Goal: Transaction & Acquisition: Subscribe to service/newsletter

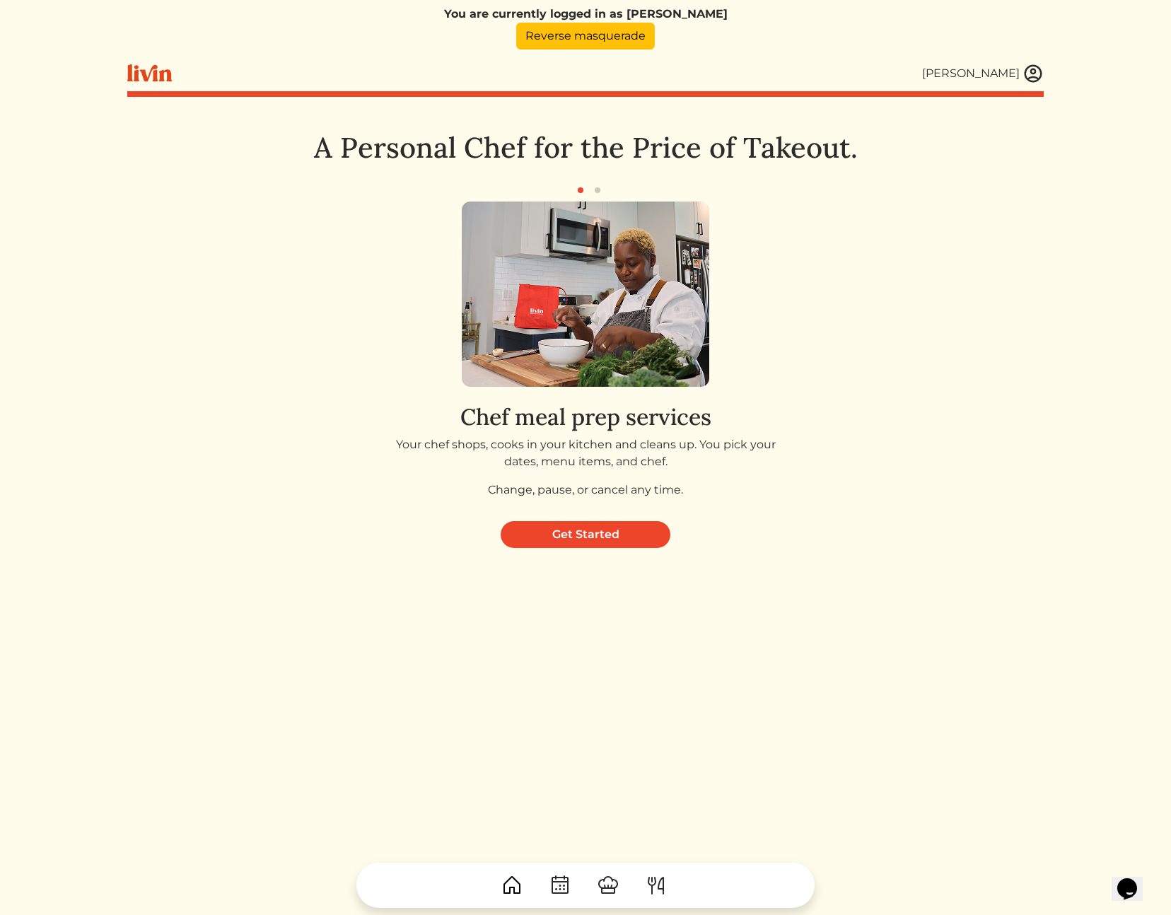
click at [1102, 553] on html "You are currently logged in as [PERSON_NAME] Reverse masquerade [PERSON_NAME] […" at bounding box center [585, 457] width 1171 height 915
click at [599, 540] on link "Get Started" at bounding box center [586, 534] width 170 height 27
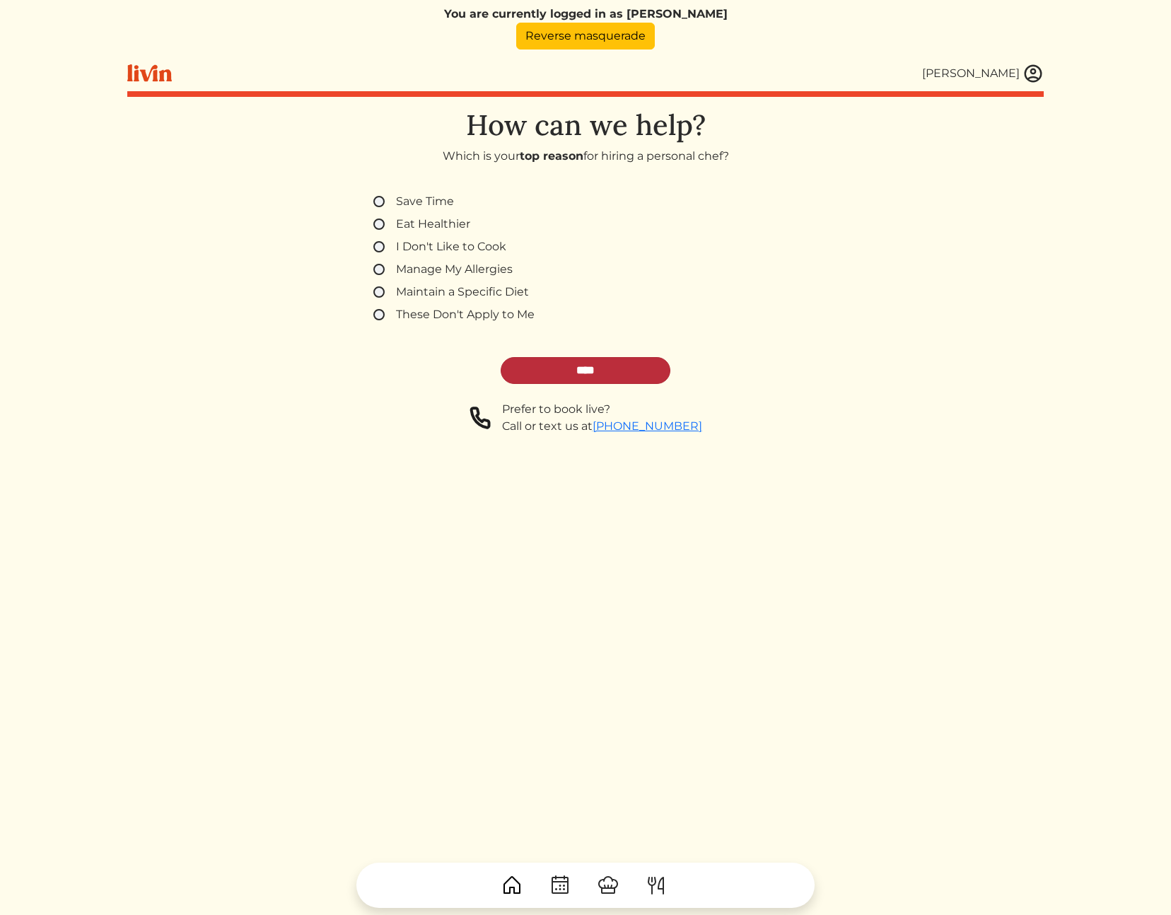
click at [561, 366] on input "****" at bounding box center [586, 370] width 170 height 27
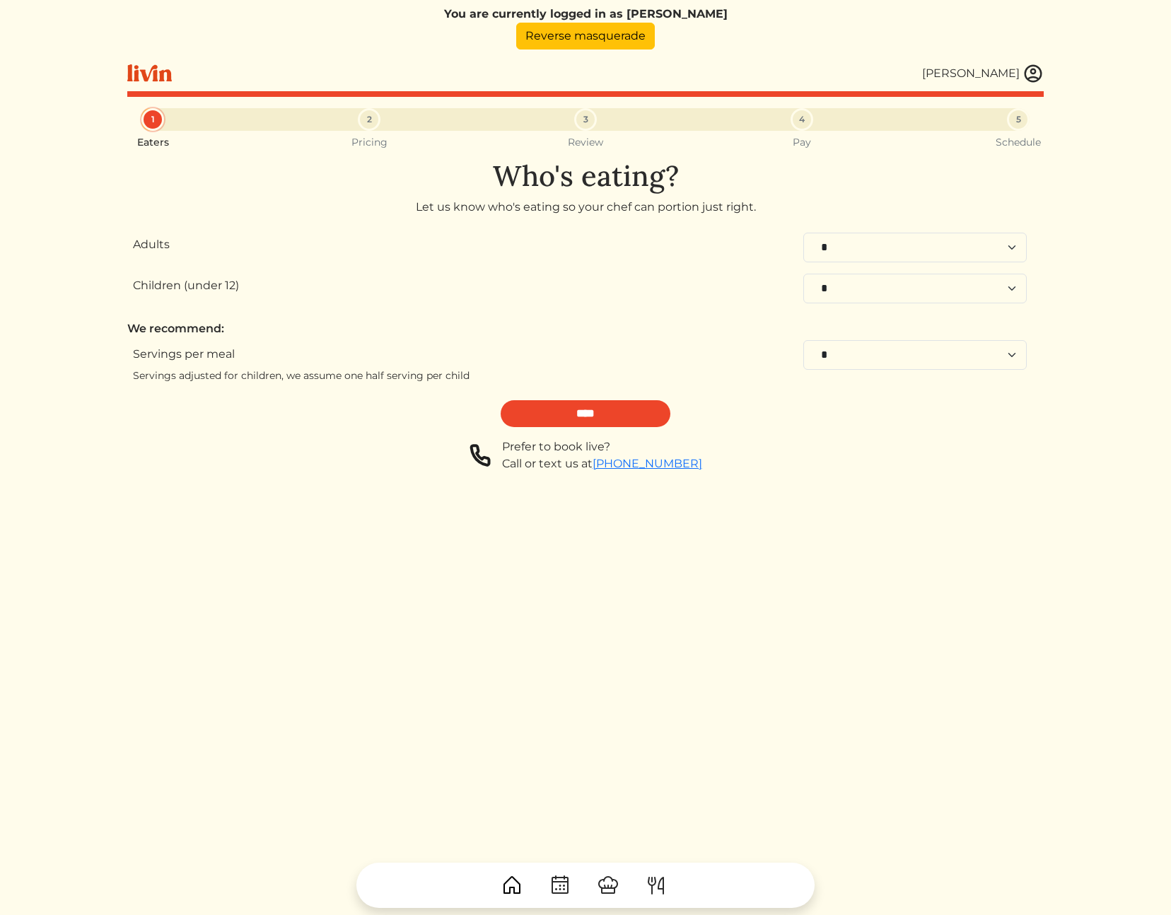
click at [220, 455] on div "Prefer to book live? Call or text us at 323-282-5067" at bounding box center [585, 455] width 916 height 34
click at [839, 356] on select "* * * * * * * * **" at bounding box center [914, 355] width 223 height 30
select select "*"
click at [803, 340] on select "* * * * * * * * **" at bounding box center [914, 355] width 223 height 30
click at [589, 417] on input "****" at bounding box center [586, 413] width 170 height 27
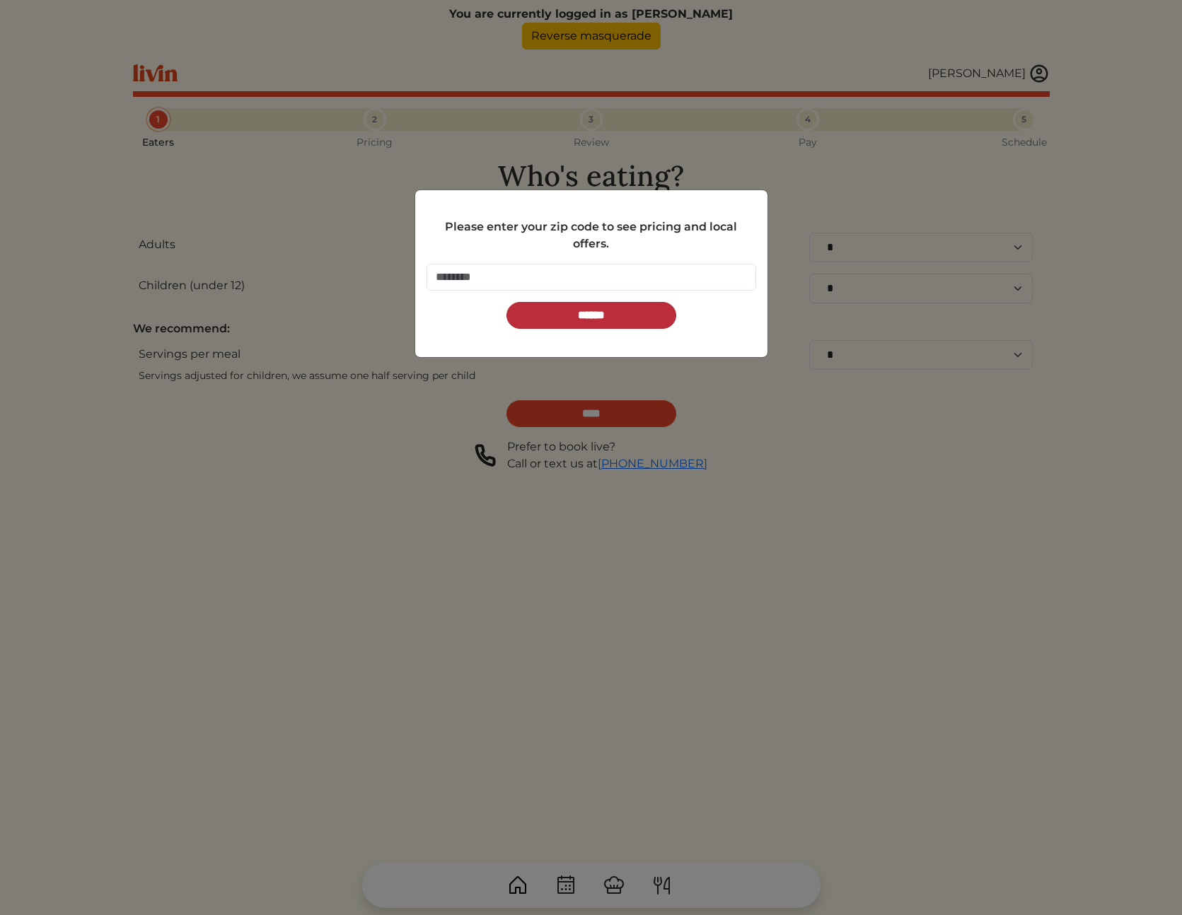
click at [564, 323] on input "******" at bounding box center [591, 315] width 170 height 27
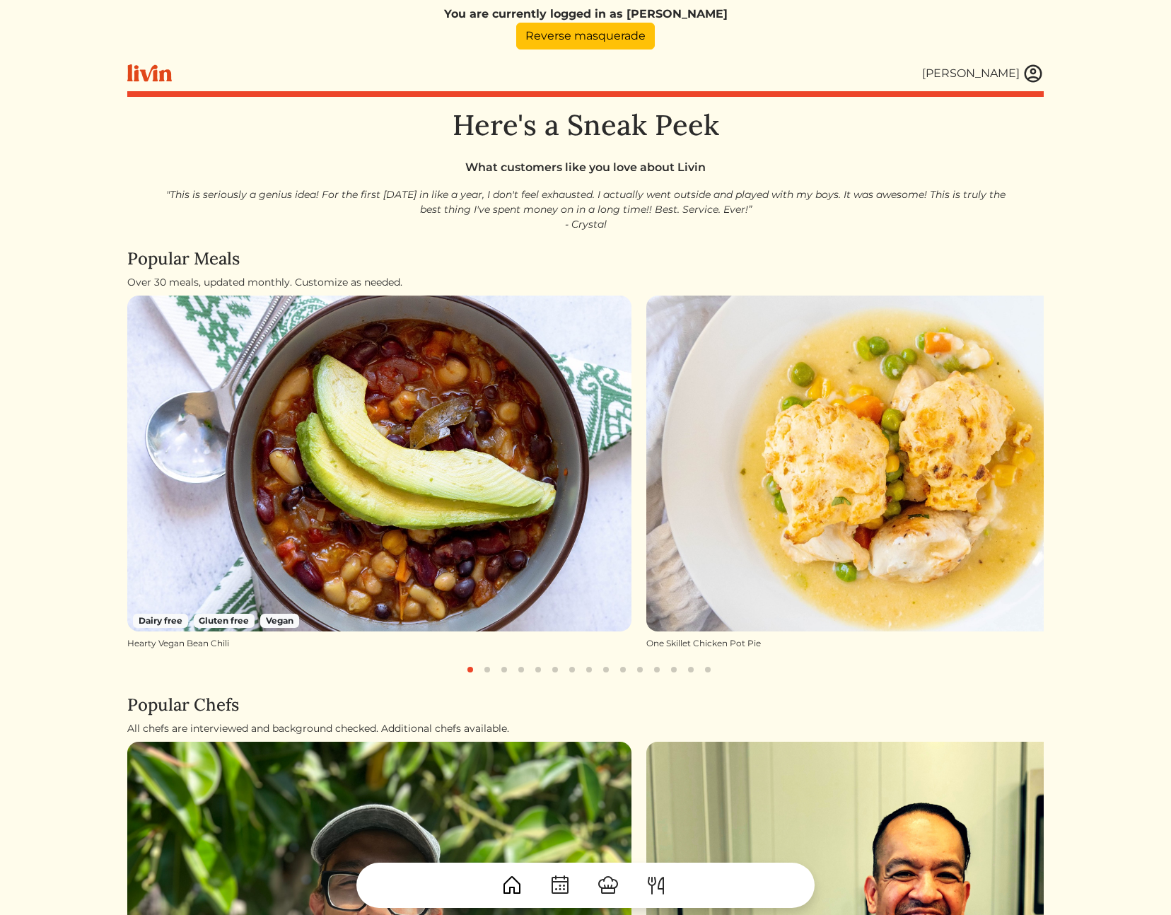
scroll to position [558, 0]
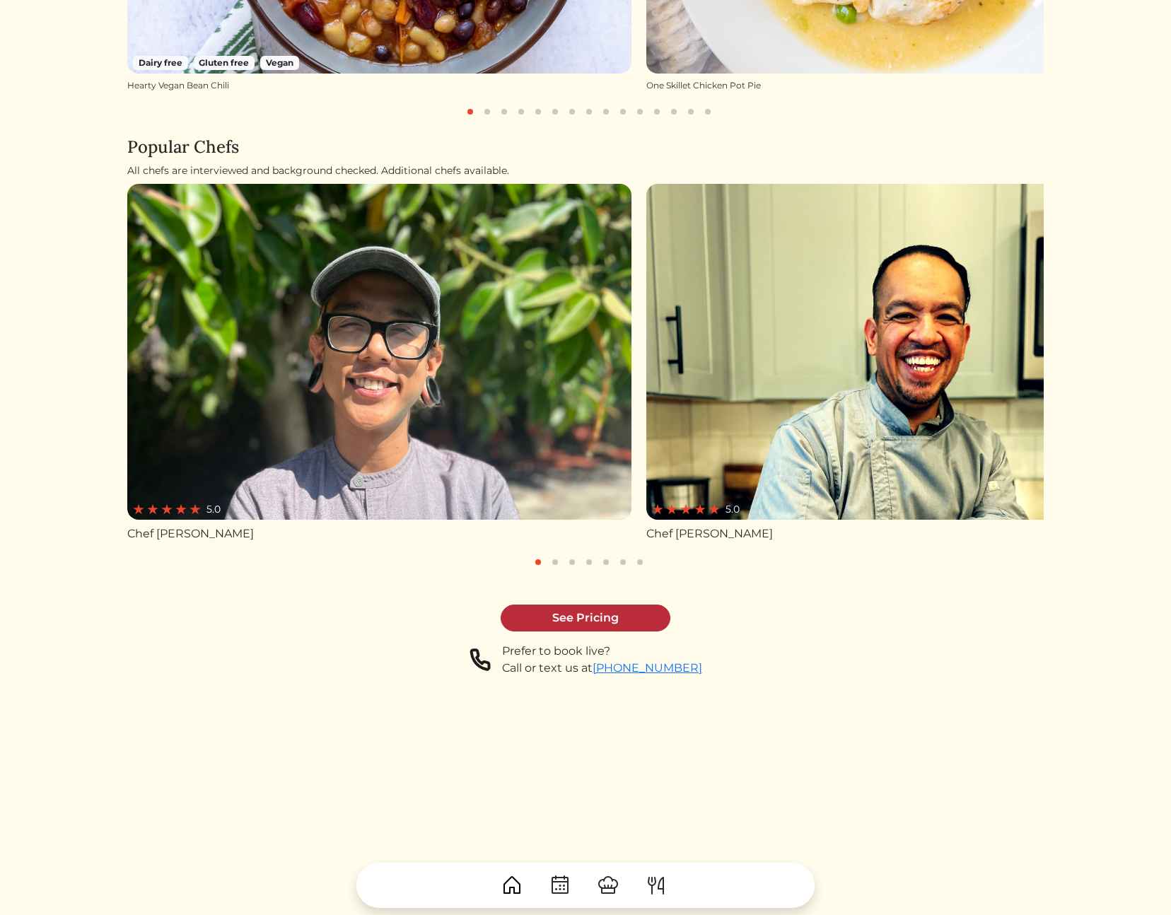
click at [570, 616] on link "See Pricing" at bounding box center [586, 618] width 170 height 27
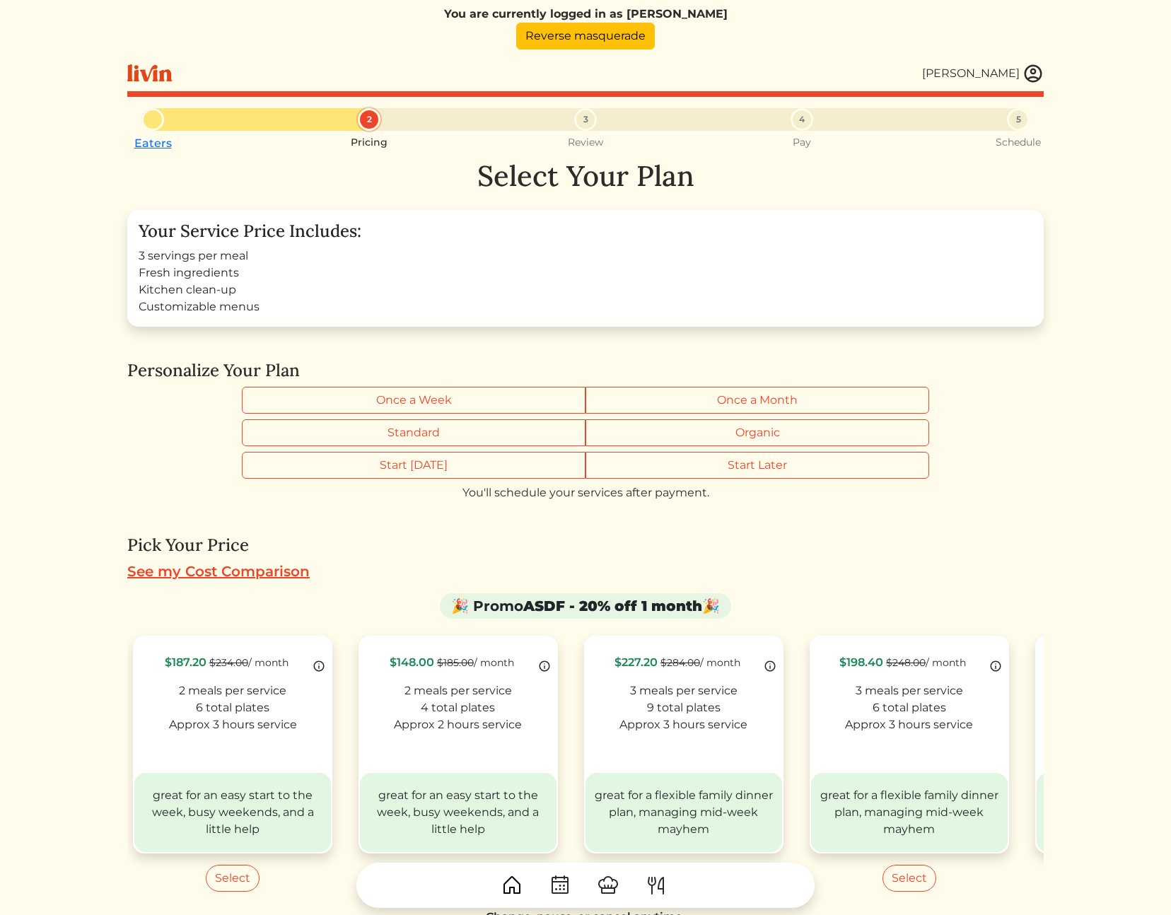
scroll to position [273, 0]
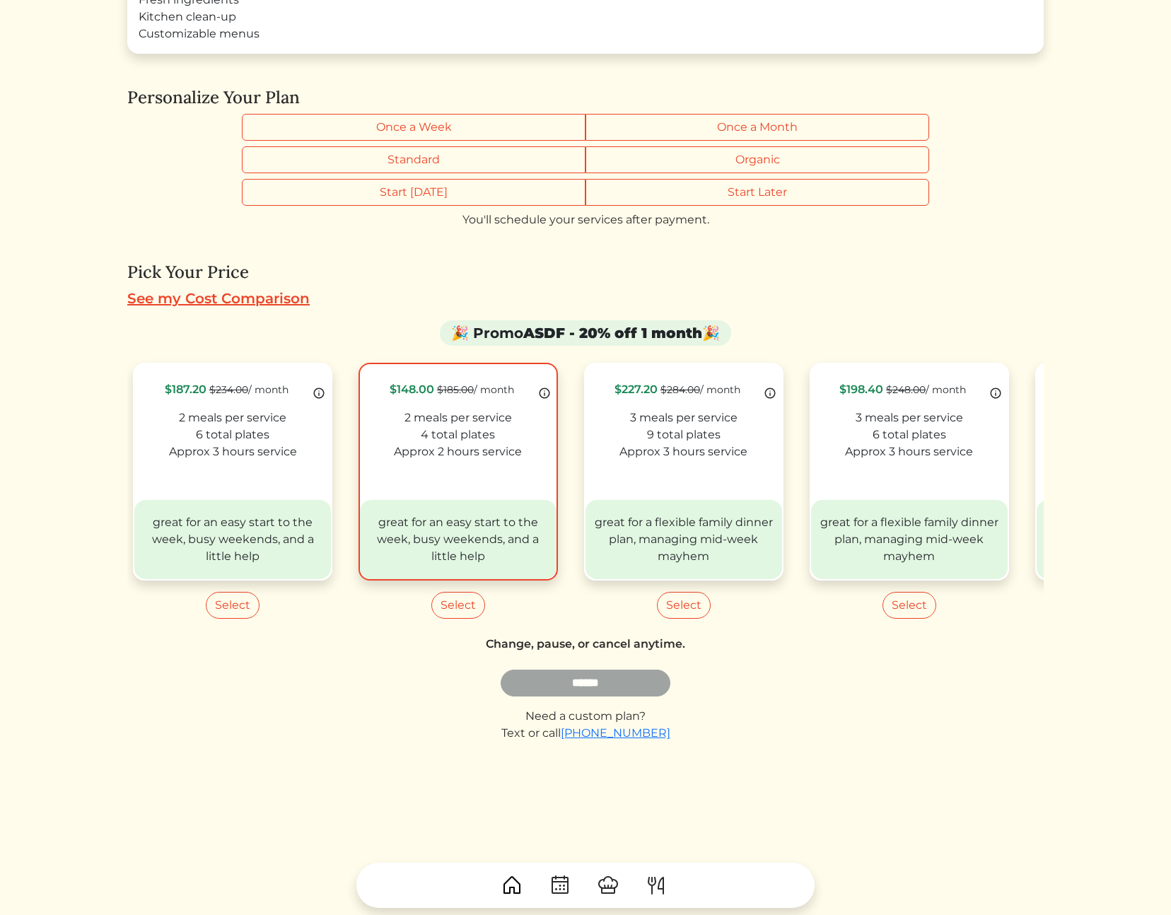
click at [485, 480] on label "$148.00 $185.00 / month 2 meals per service 4 total plates Approx 2 hours servi…" at bounding box center [458, 472] width 199 height 218
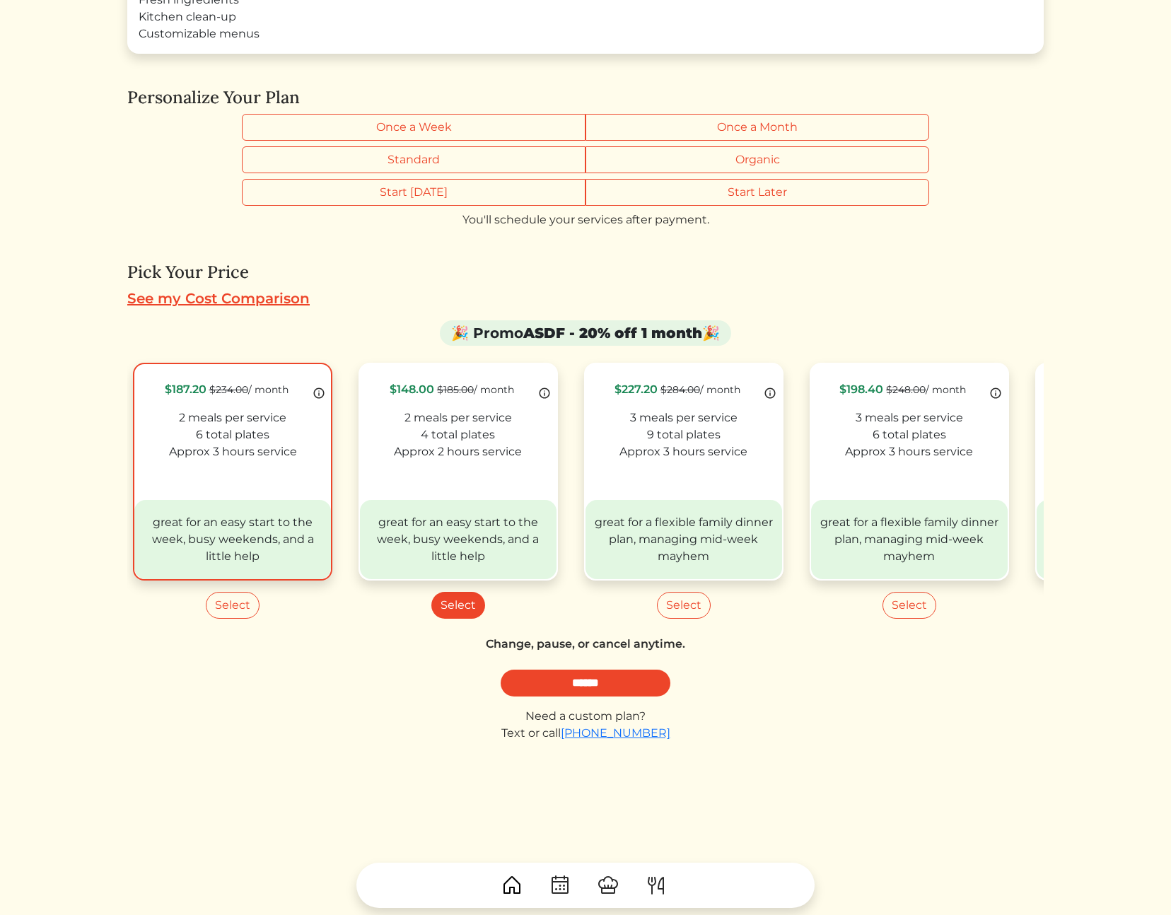
click at [260, 469] on div "$187.20 $234.00 / month 2 meals per service 6 total plates Approx 3 hours servi…" at bounding box center [232, 420] width 197 height 113
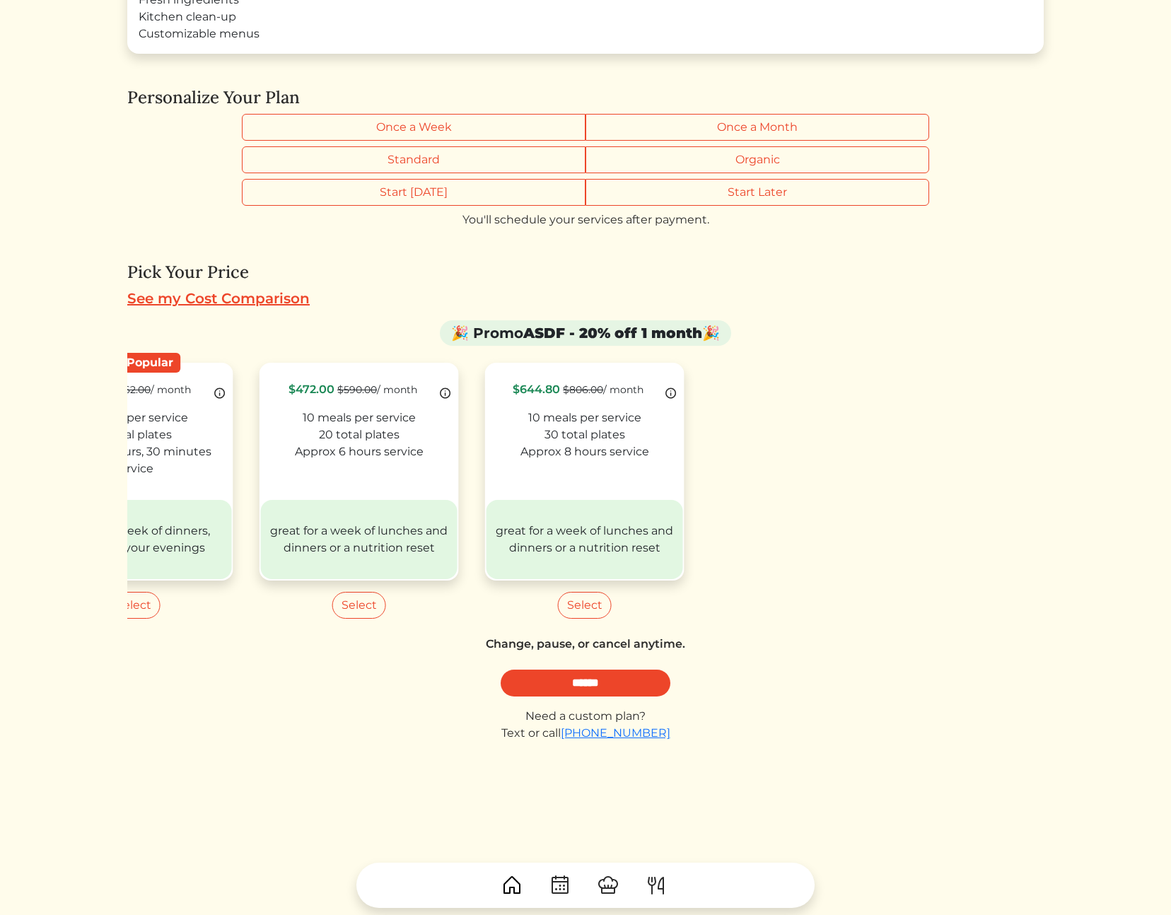
drag, startPoint x: 789, startPoint y: 478, endPoint x: -971, endPoint y: 430, distance: 1760.7
click at [0, 430] on html "You are currently logged in as [PERSON_NAME] Reverse masquerade [PERSON_NAME] […" at bounding box center [585, 184] width 1171 height 915
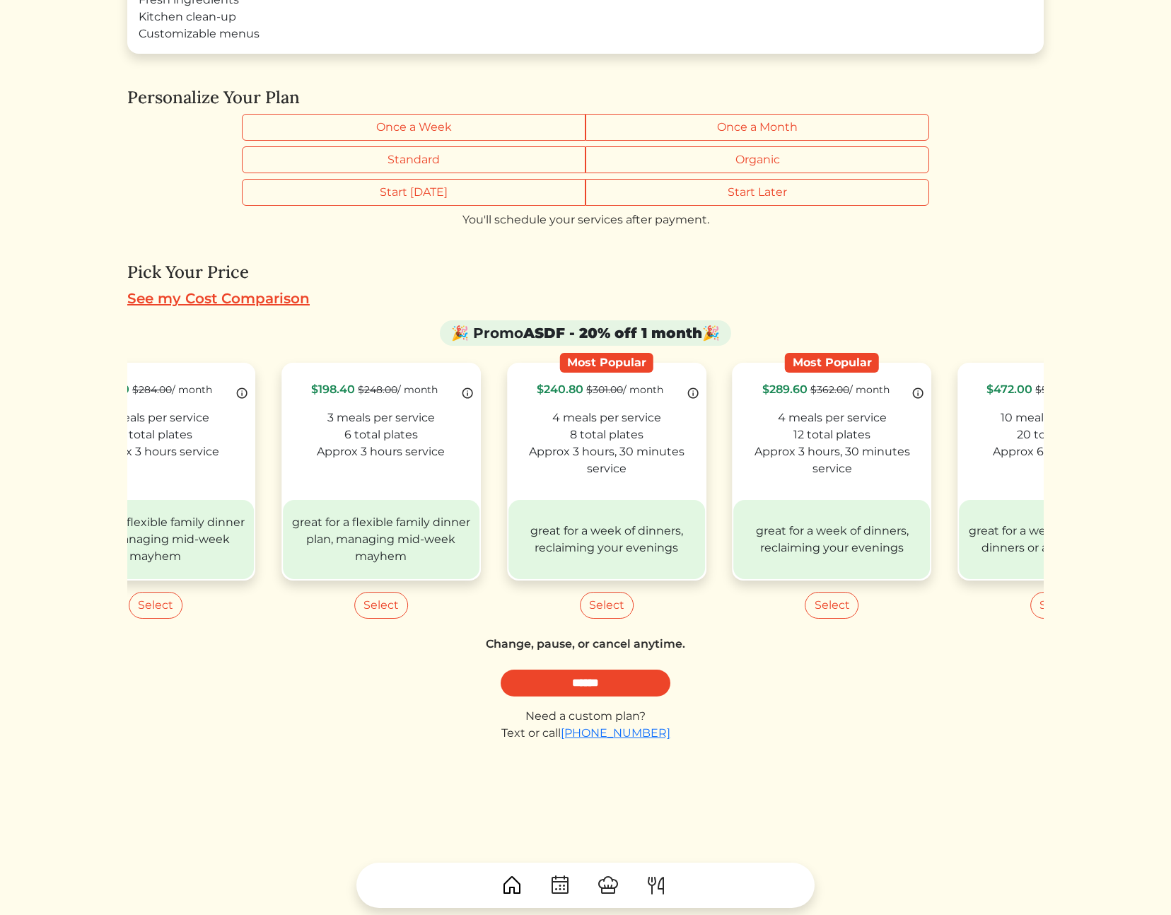
drag, startPoint x: 243, startPoint y: 486, endPoint x: 1182, endPoint y: 535, distance: 939.7
click at [1170, 535] on html "You are currently logged in as [PERSON_NAME] Reverse masquerade [PERSON_NAME] […" at bounding box center [585, 184] width 1171 height 915
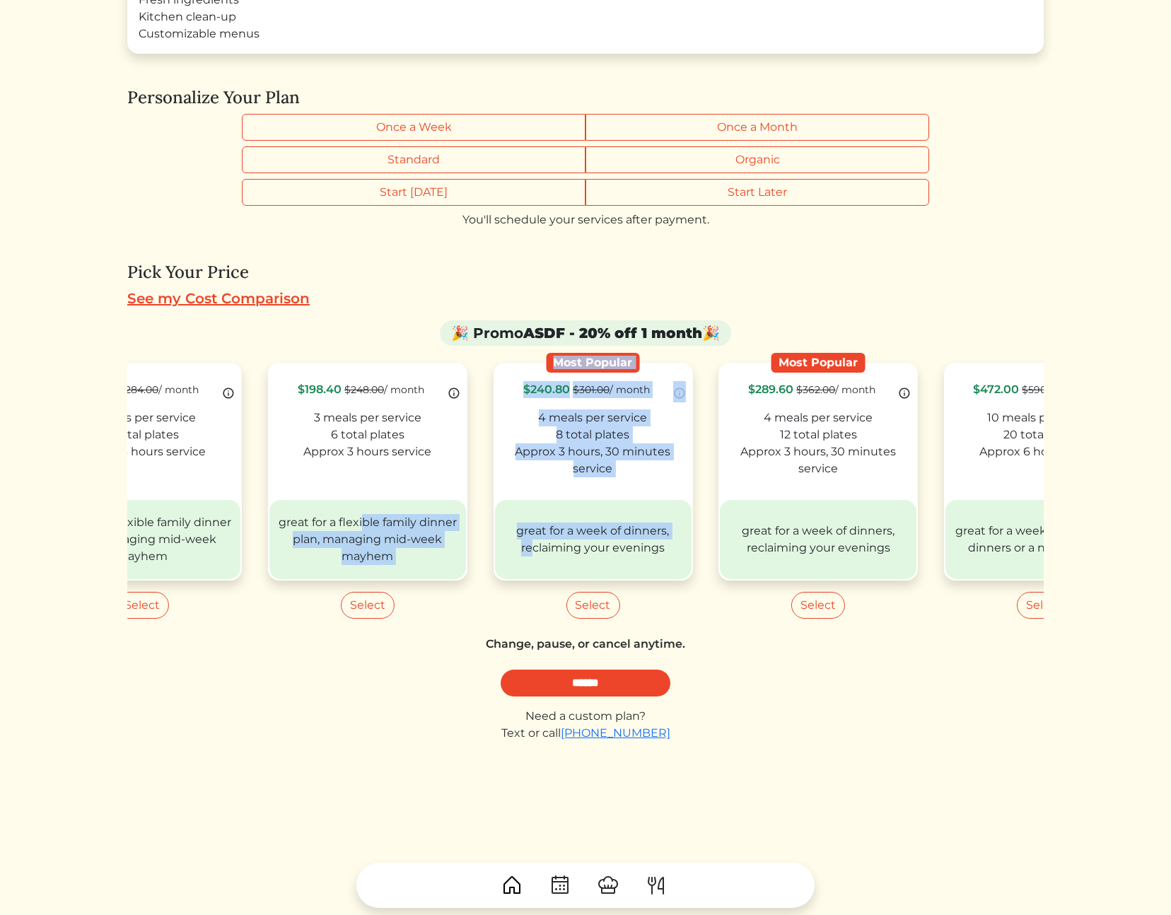
drag, startPoint x: 506, startPoint y: 525, endPoint x: 846, endPoint y: 581, distance: 344.1
click at [502, 554] on div "$187.20 $234.00 / month 2 meals per service 6 total plates Approx 3 hours servi…" at bounding box center [44, 488] width 916 height 284
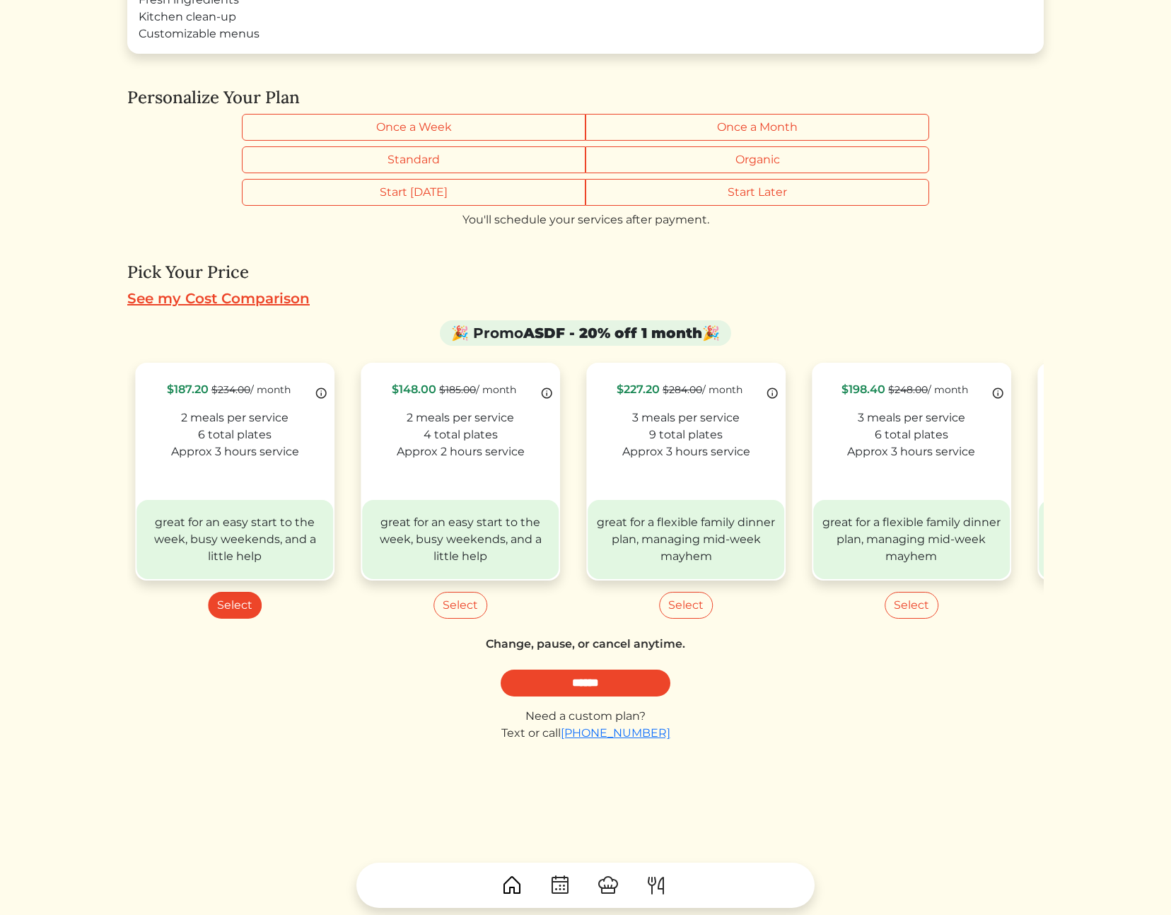
click at [476, 795] on div "Eaters 2 Pricing 3 Review 4 Pay 5 Schedule Select Your Plan Your Service Price …" at bounding box center [585, 376] width 916 height 1083
click at [839, 296] on div "See my Cost Comparison" at bounding box center [585, 298] width 916 height 21
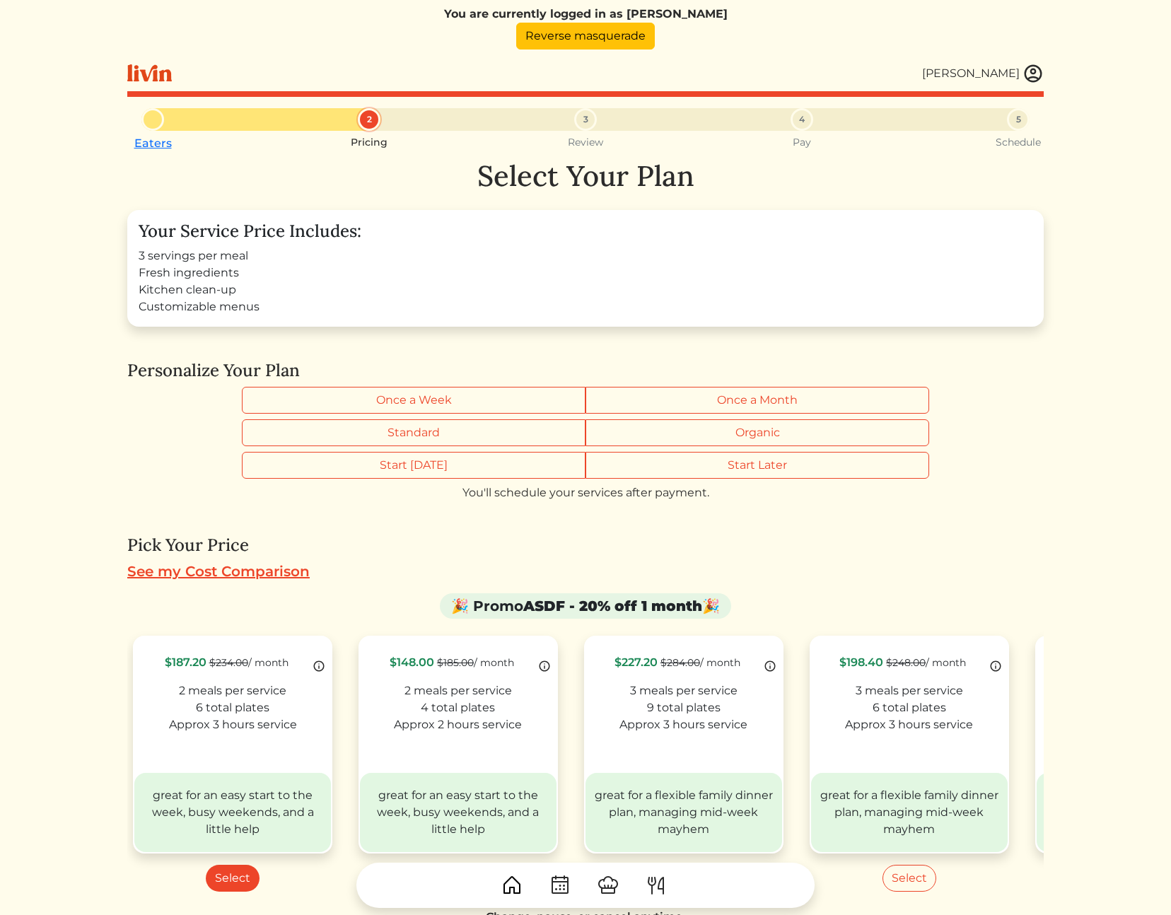
click at [1114, 320] on html "You are currently logged in as [PERSON_NAME] Reverse masquerade [PERSON_NAME] […" at bounding box center [585, 457] width 1171 height 915
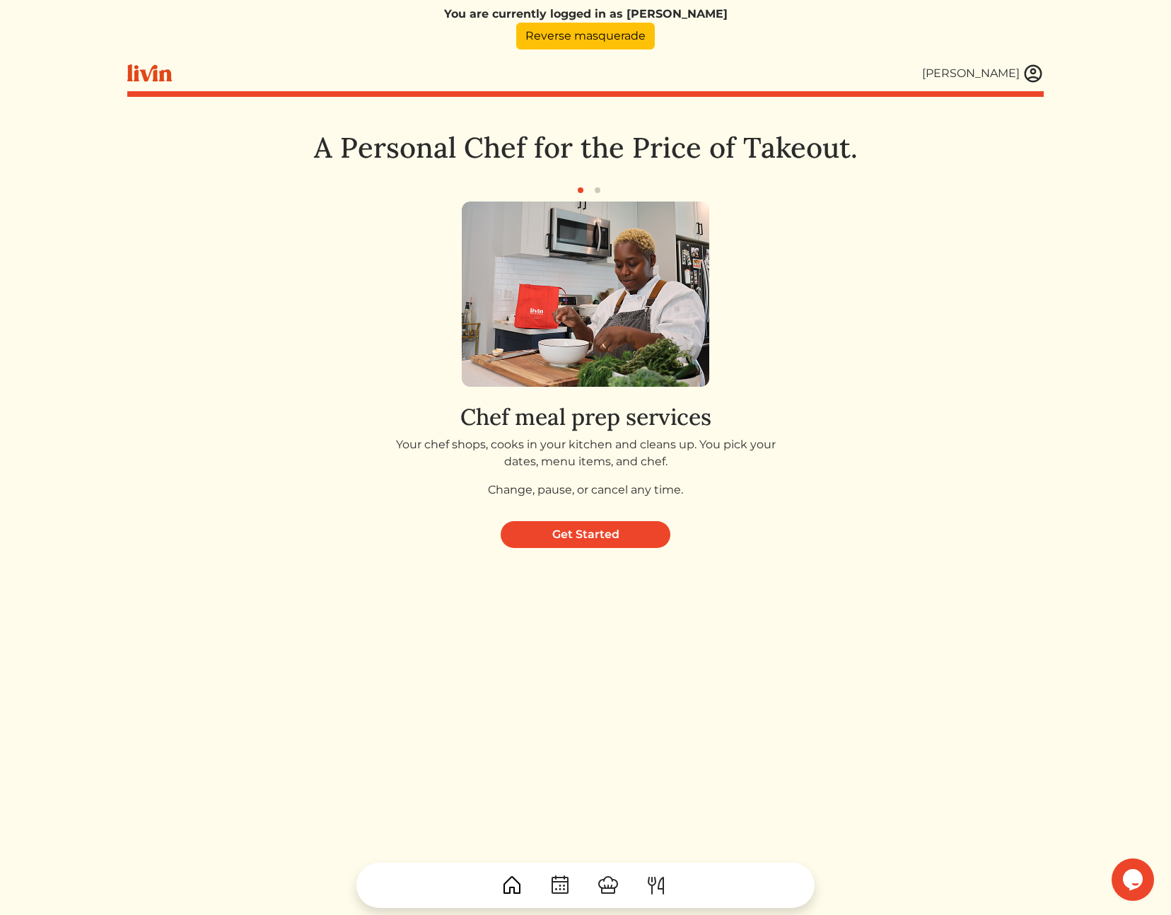
click at [211, 302] on div "Chef meal prep services Your chef shops, cooks in your kitchen and cleans up. Y…" at bounding box center [585, 356] width 916 height 308
click at [969, 263] on div "Chef meal prep services Your chef shops, cooks in your kitchen and cleans up. Y…" at bounding box center [585, 356] width 916 height 308
click at [567, 35] on link "Reverse masquerade" at bounding box center [585, 36] width 139 height 27
